Goal: Task Accomplishment & Management: Use online tool/utility

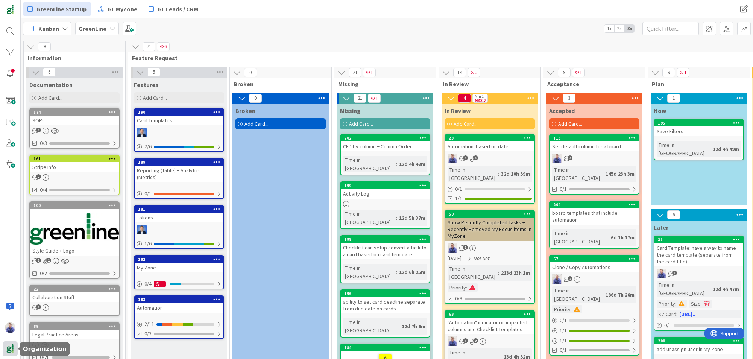
click at [13, 349] on img at bounding box center [10, 348] width 11 height 11
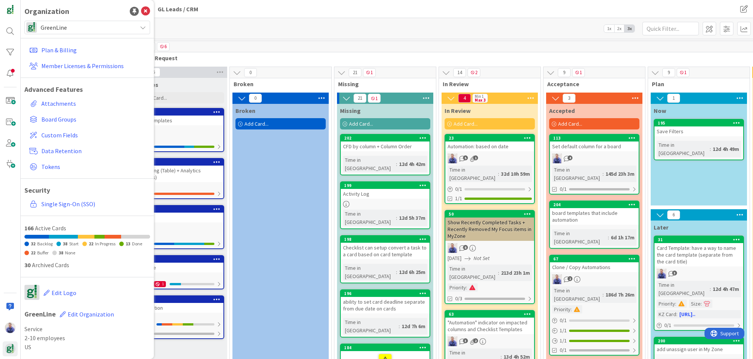
click at [77, 26] on span "GreenLine" at bounding box center [87, 27] width 93 height 11
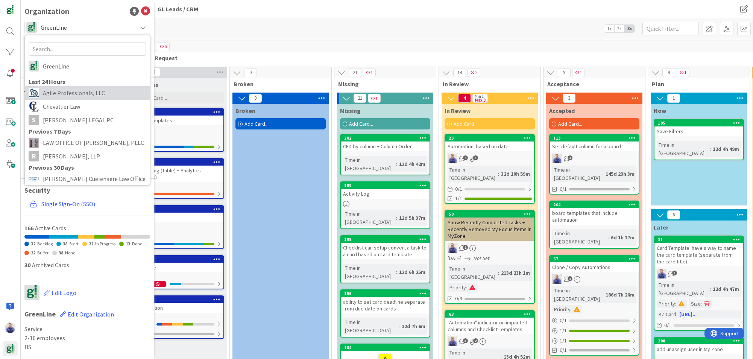
click at [76, 89] on span "Agile Professionals, LLC" at bounding box center [94, 92] width 103 height 11
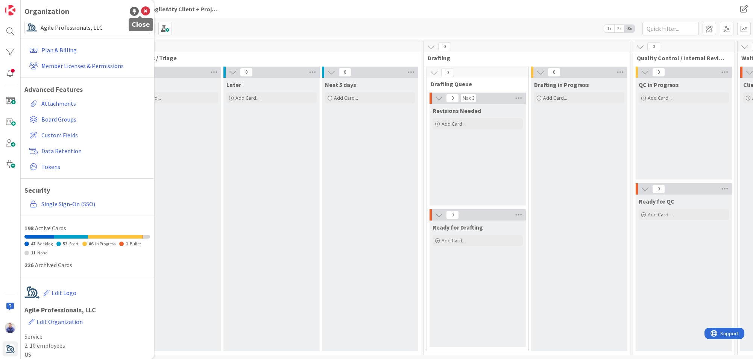
click at [141, 8] on icon at bounding box center [145, 11] width 9 height 9
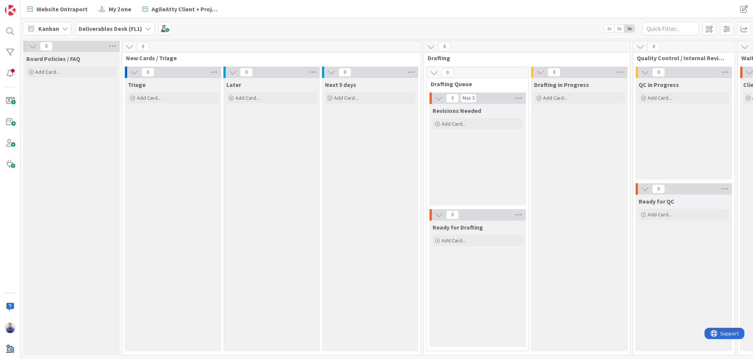
click at [127, 29] on b "Deliverables Desk (FL1)" at bounding box center [111, 29] width 64 height 8
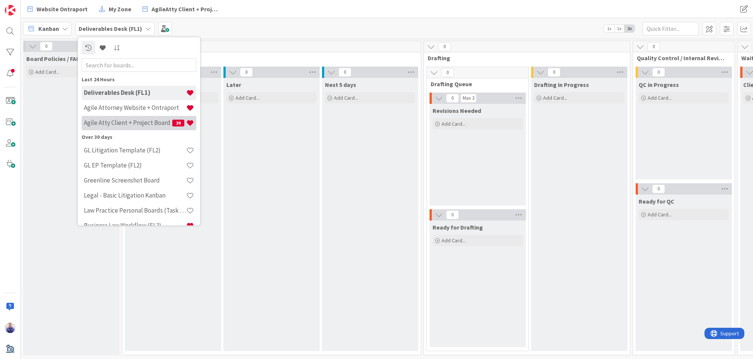
click at [143, 125] on h4 "Agile Atty Client + Project Board" at bounding box center [128, 123] width 88 height 8
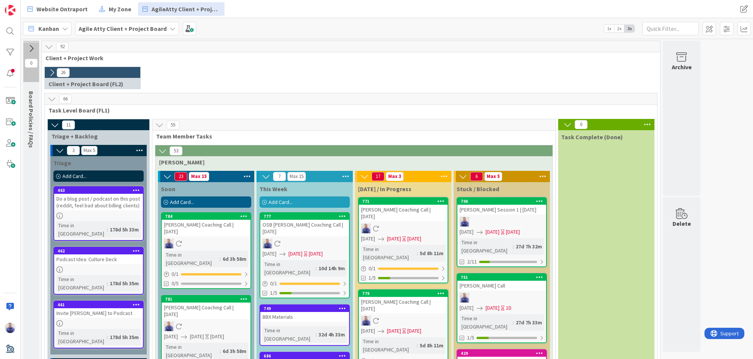
scroll to position [47, 0]
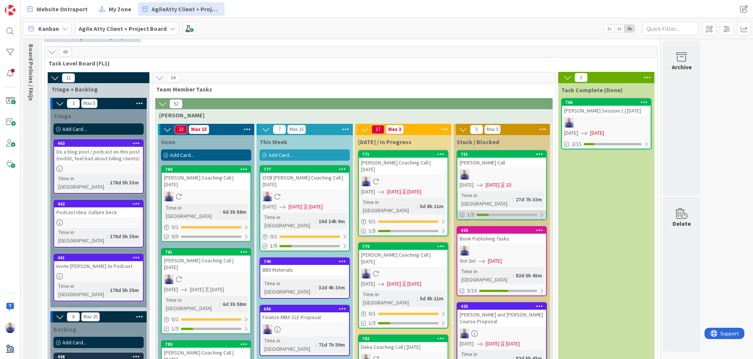
click at [530, 212] on div at bounding box center [541, 215] width 5 height 6
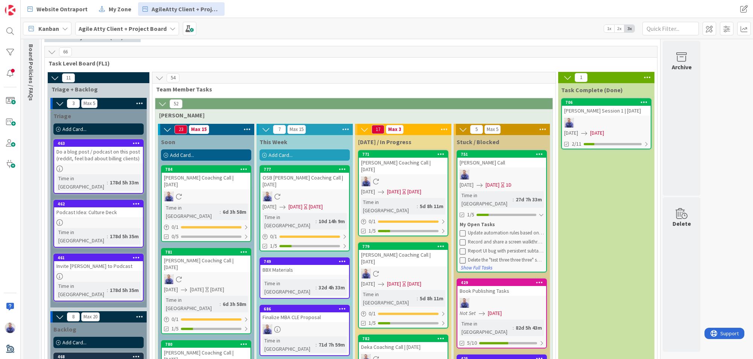
click at [475, 164] on div "[PERSON_NAME] Call" at bounding box center [501, 163] width 89 height 10
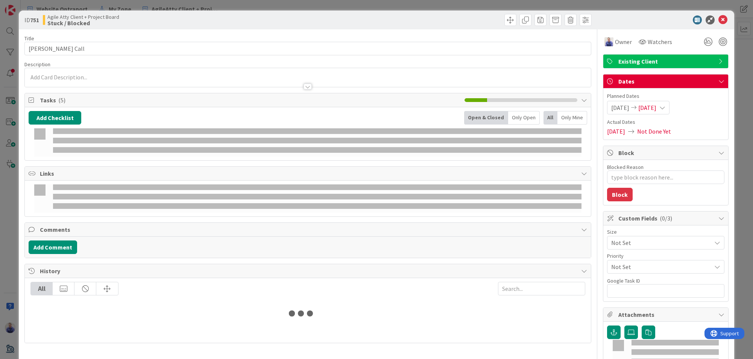
type textarea "x"
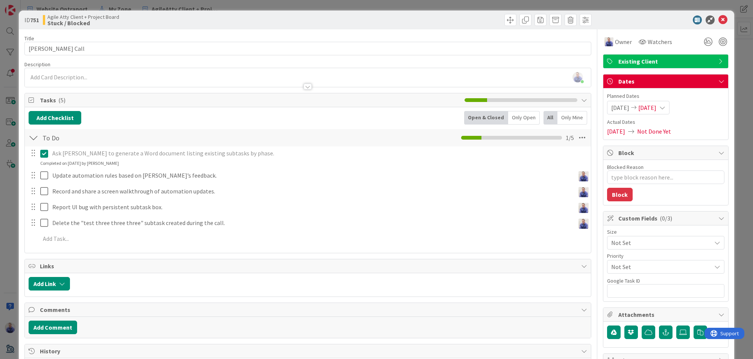
scroll to position [191, 0]
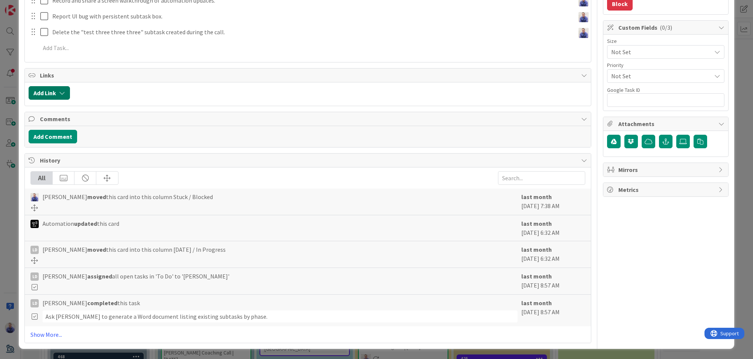
click at [66, 91] on button "Add Link" at bounding box center [49, 93] width 41 height 14
click at [70, 122] on div "New" at bounding box center [59, 122] width 52 height 13
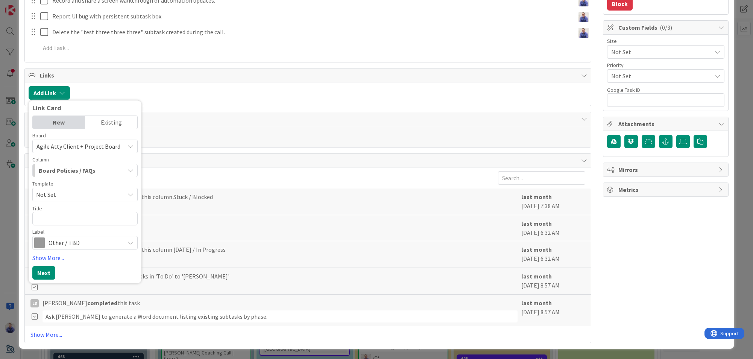
click at [98, 121] on div "Existing" at bounding box center [111, 122] width 52 height 13
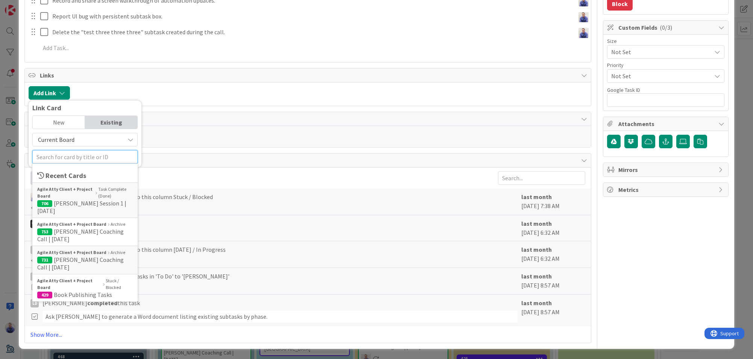
click at [93, 155] on input "text" at bounding box center [84, 157] width 105 height 14
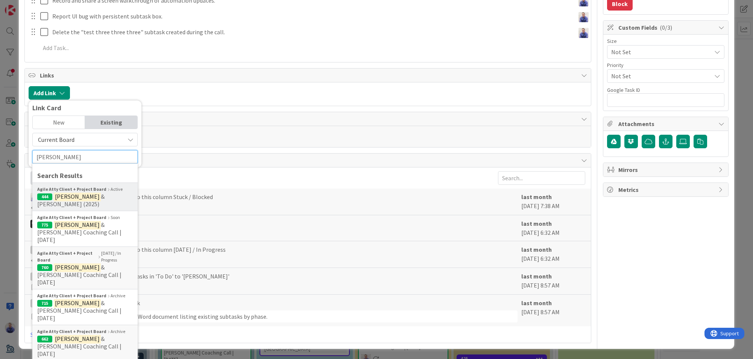
type input "[PERSON_NAME]"
click at [105, 196] on span "& [PERSON_NAME] (2025)" at bounding box center [70, 200] width 67 height 15
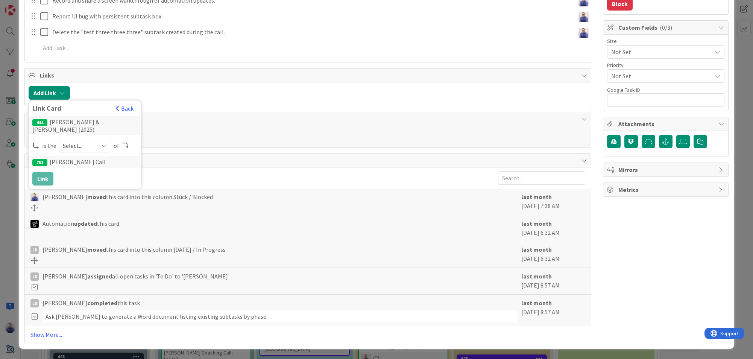
click at [92, 140] on span "Select..." at bounding box center [79, 145] width 32 height 11
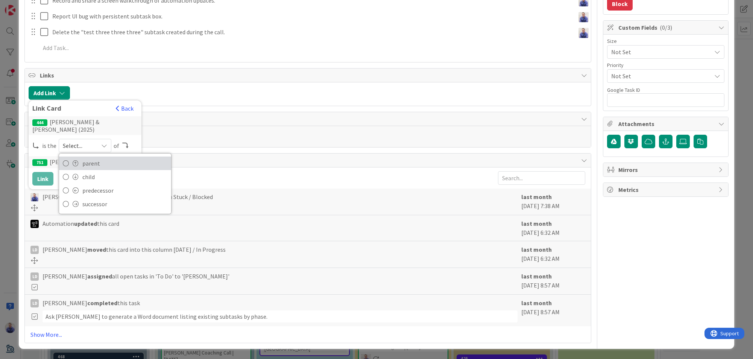
click at [89, 158] on span "parent" at bounding box center [124, 163] width 85 height 11
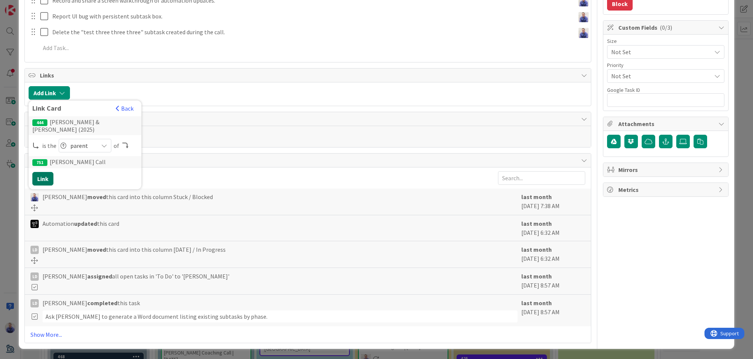
click at [48, 172] on button "Link" at bounding box center [42, 179] width 21 height 14
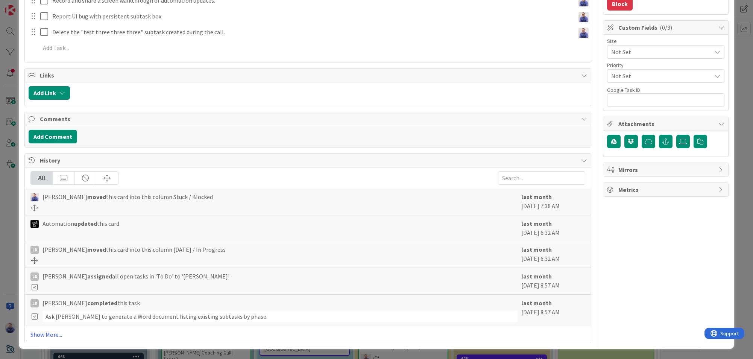
type textarea "x"
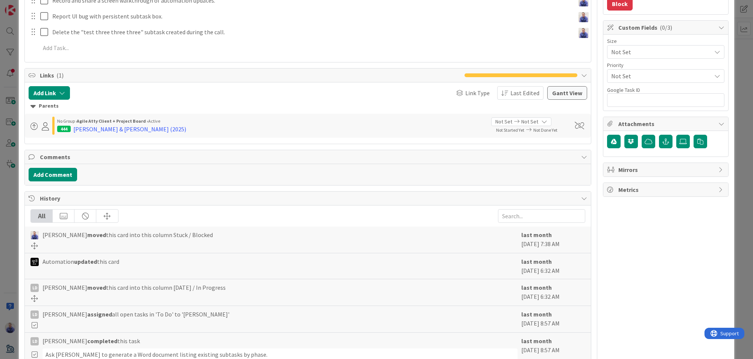
scroll to position [0, 0]
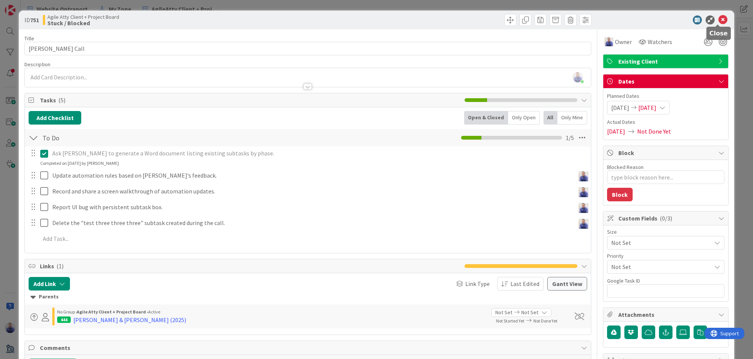
click at [530, 18] on icon at bounding box center [722, 19] width 9 height 9
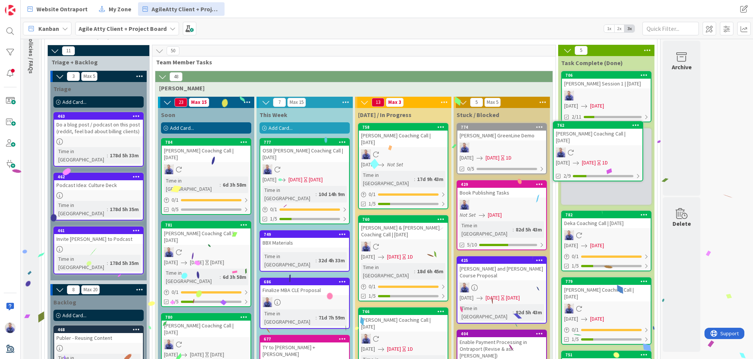
scroll to position [72, 0]
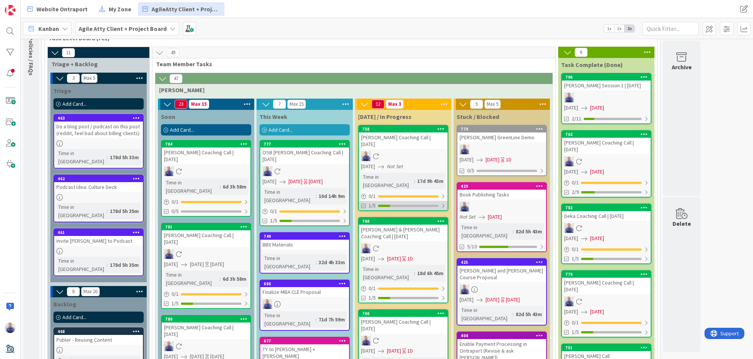
click at [440, 201] on div "1/5" at bounding box center [403, 205] width 89 height 9
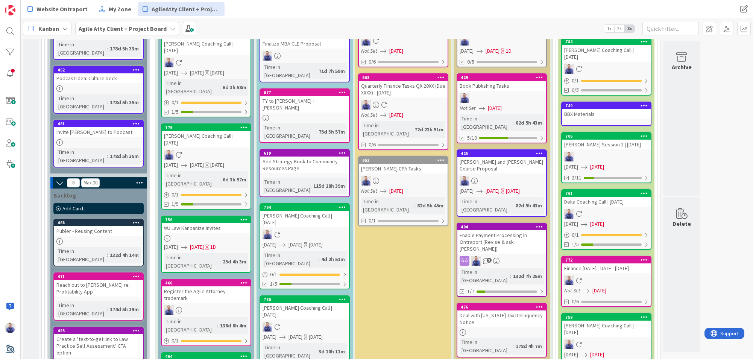
scroll to position [94, 0]
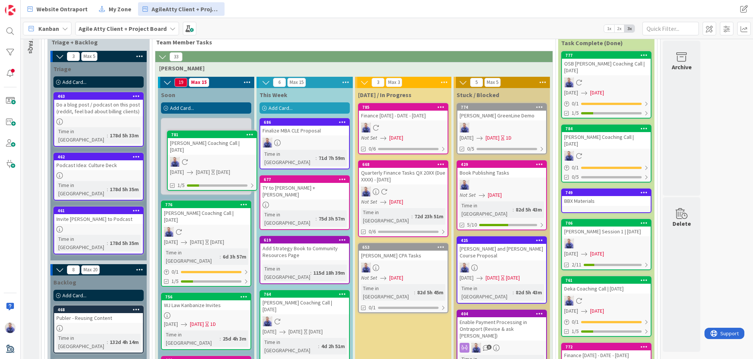
drag, startPoint x: 206, startPoint y: 136, endPoint x: 219, endPoint y: 154, distance: 21.9
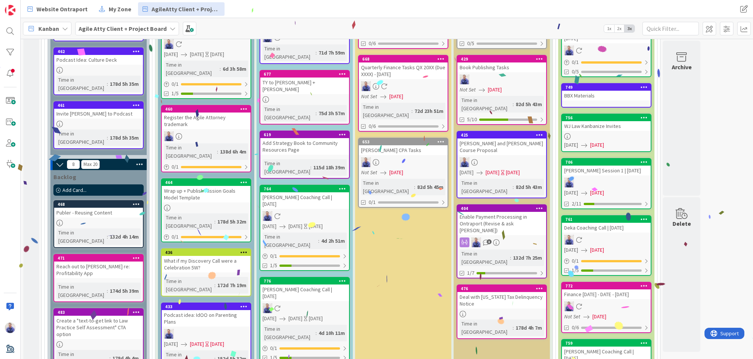
scroll to position [201, 0]
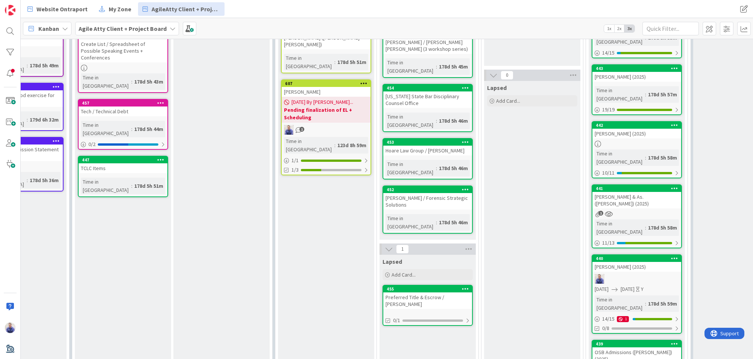
scroll to position [161, 179]
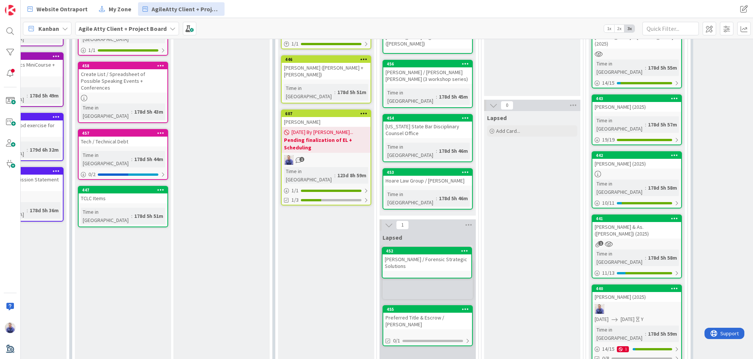
drag, startPoint x: 426, startPoint y: 203, endPoint x: 428, endPoint y: 218, distance: 15.2
